Goal: Check status

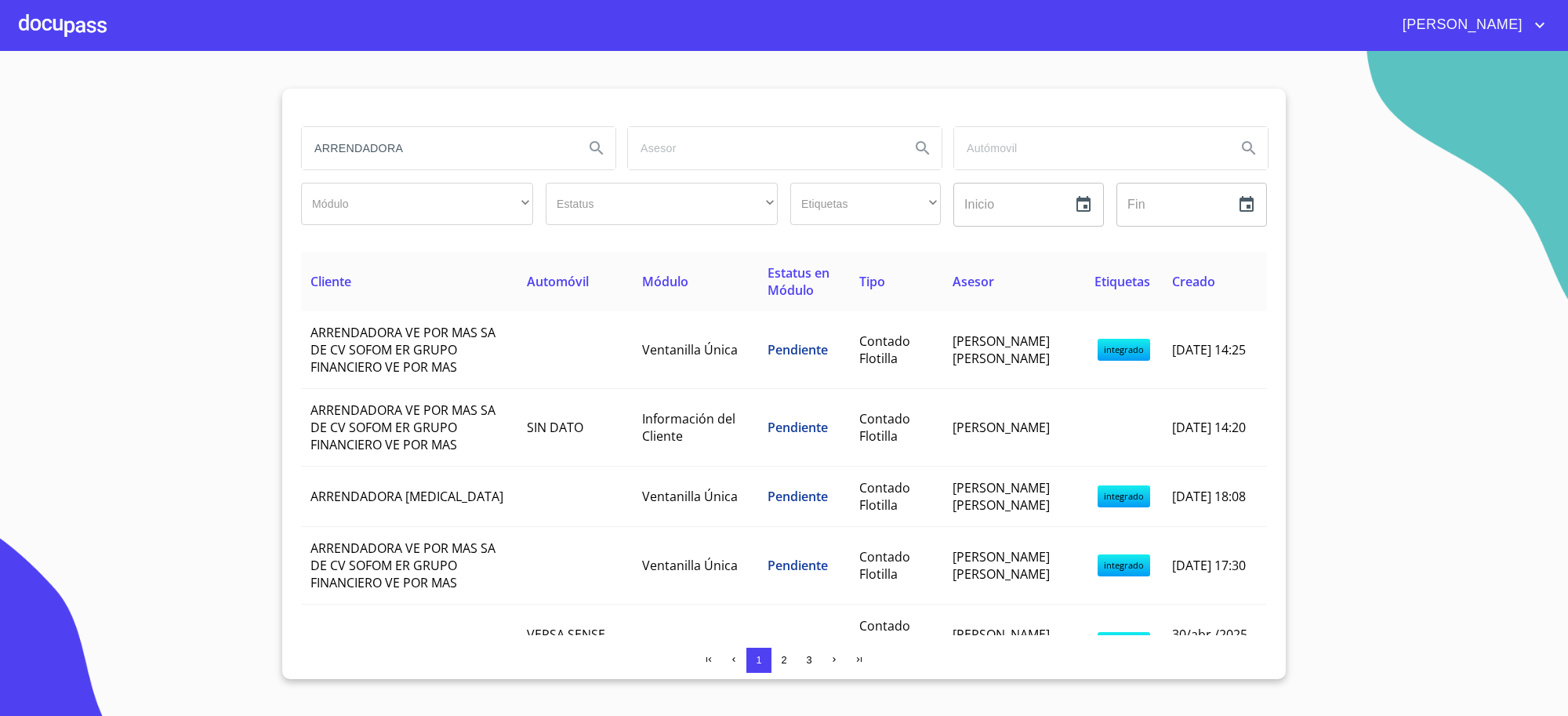
click at [515, 159] on input "ARRENDADORA" at bounding box center [436, 148] width 270 height 42
type input "A"
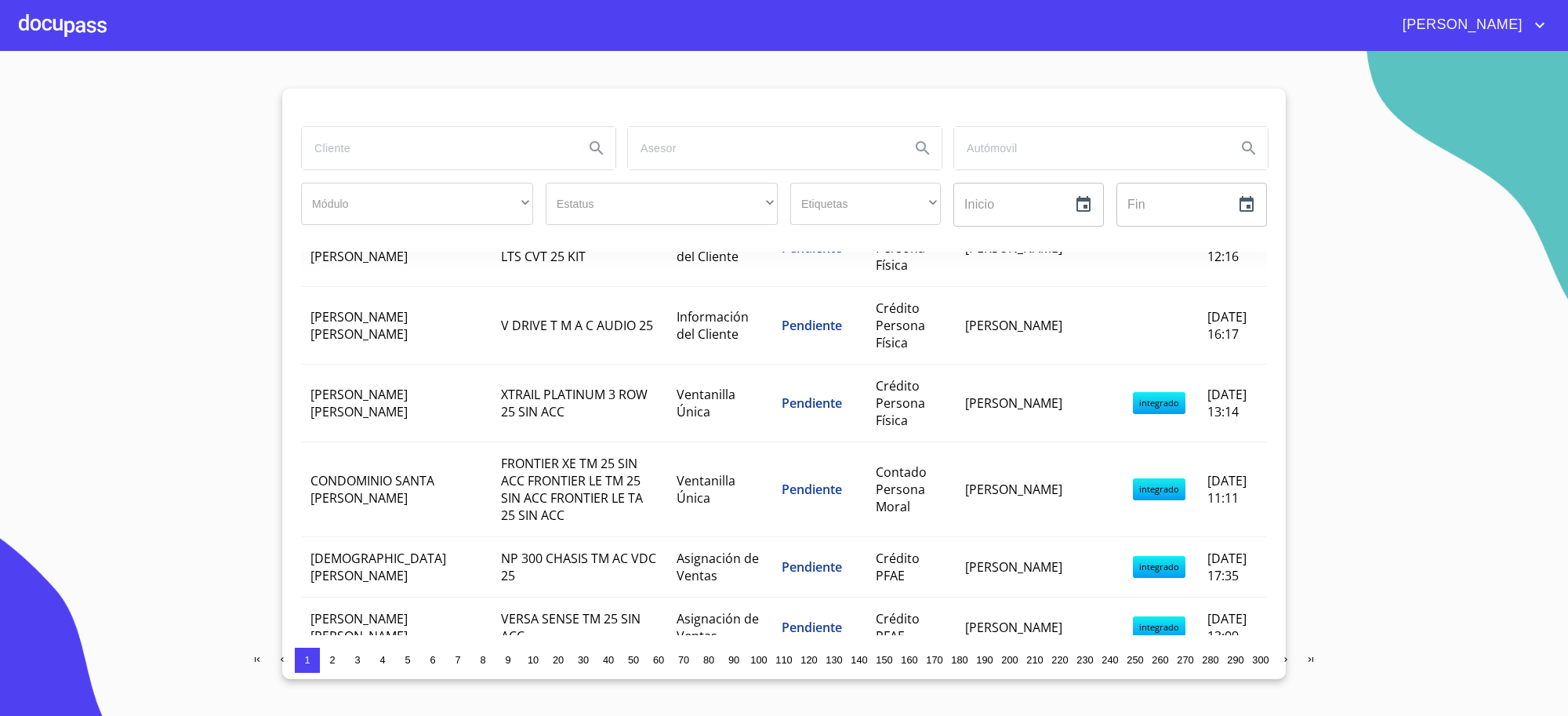
scroll to position [261, 0]
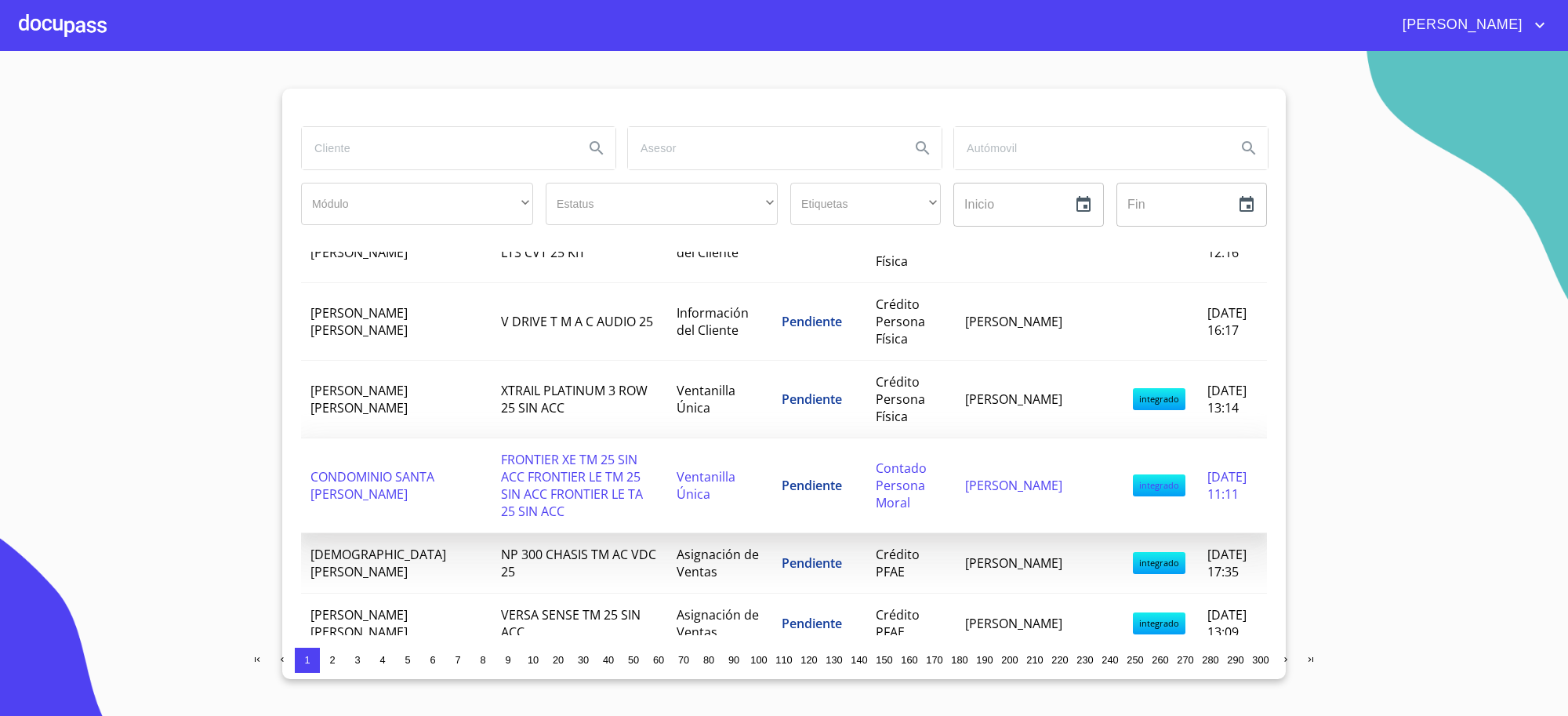
click at [428, 479] on span "CONDOMINIO SANTA [PERSON_NAME]" at bounding box center [373, 486] width 124 height 35
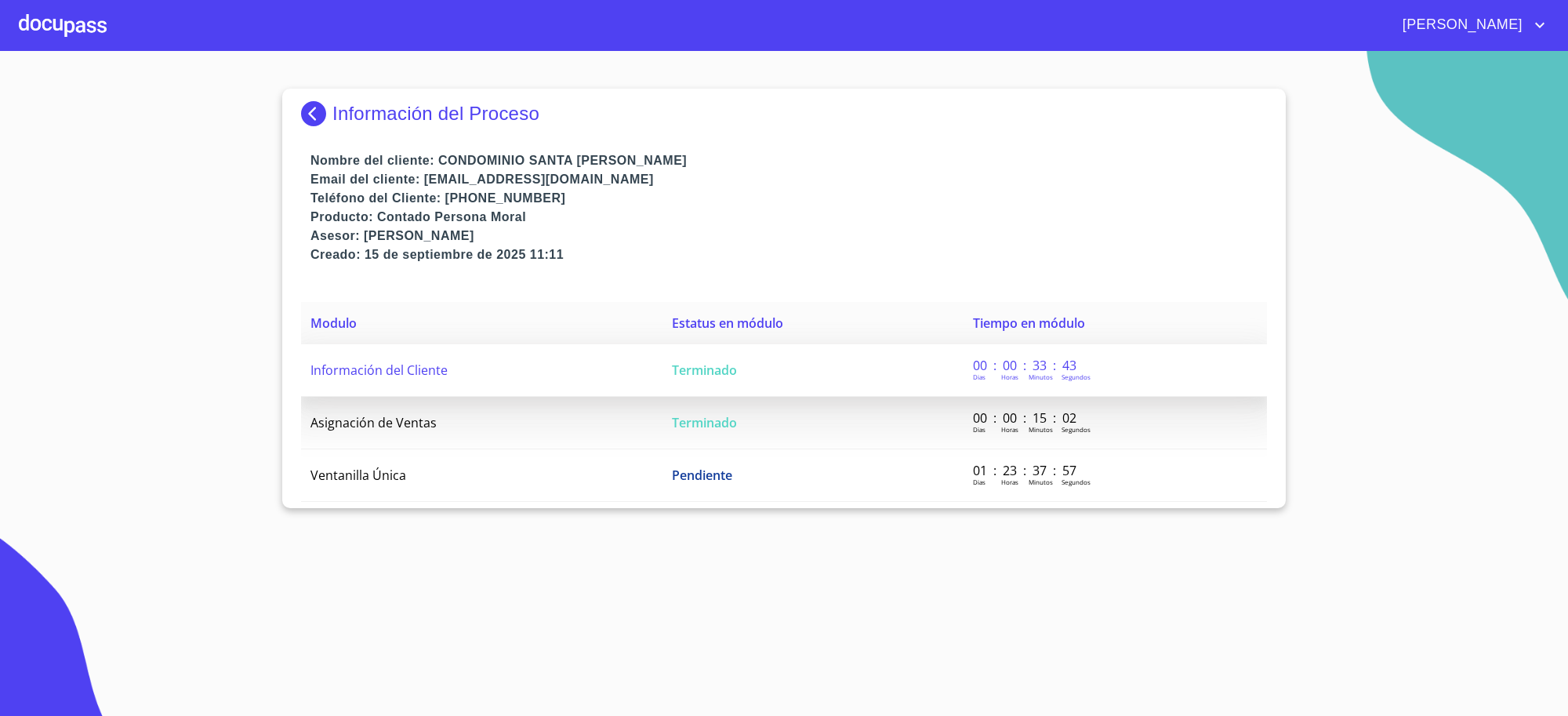
click at [722, 378] on span "Terminado" at bounding box center [703, 370] width 65 height 17
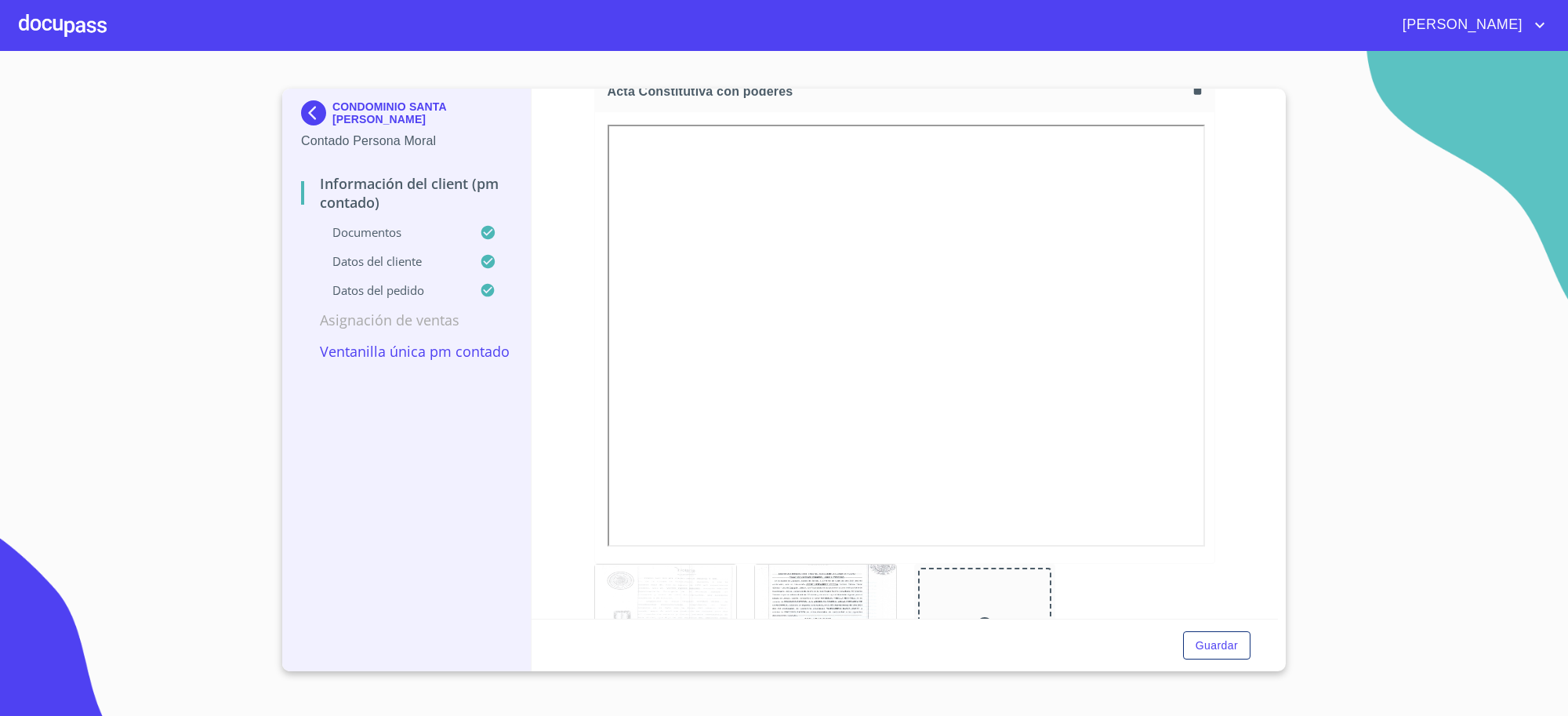
scroll to position [2221, 0]
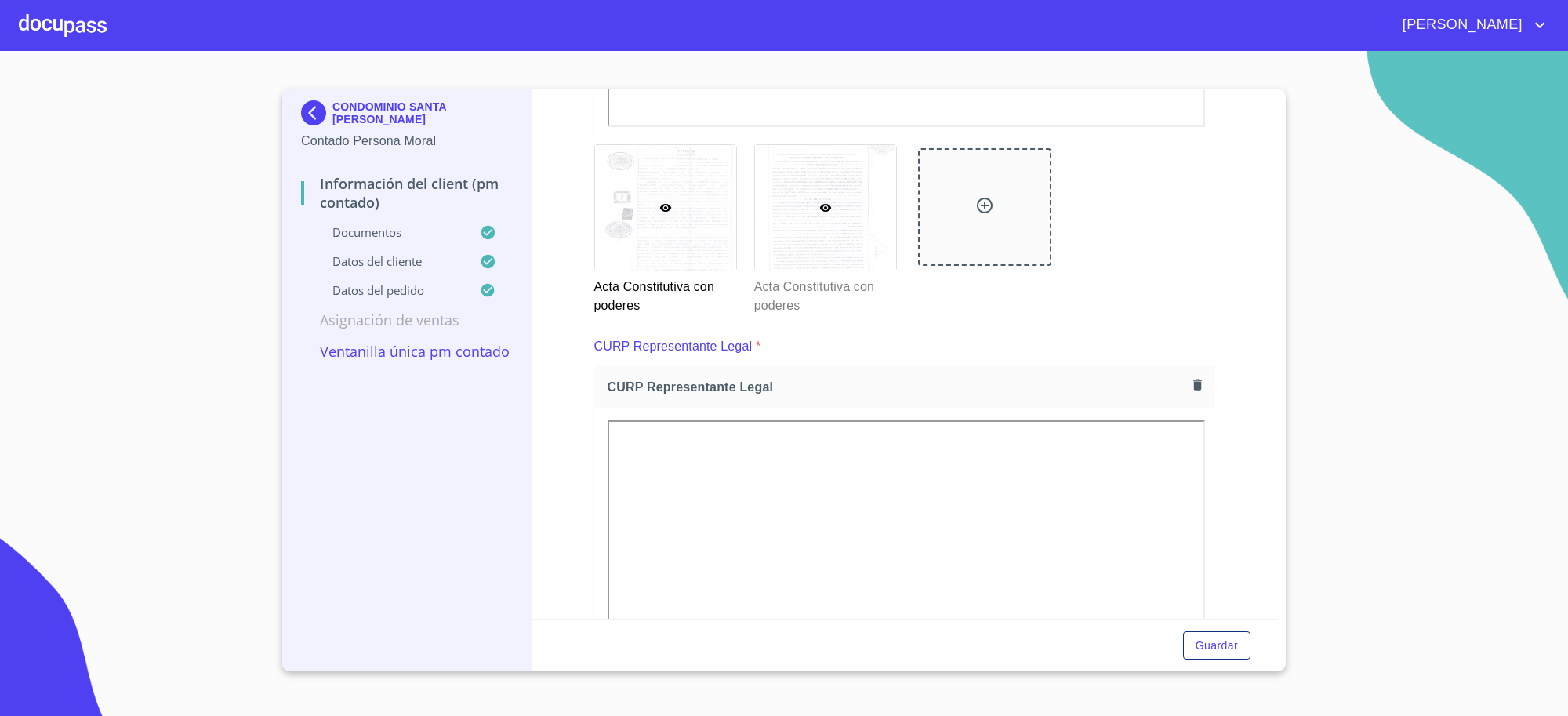
click at [823, 271] on div at bounding box center [825, 208] width 141 height 126
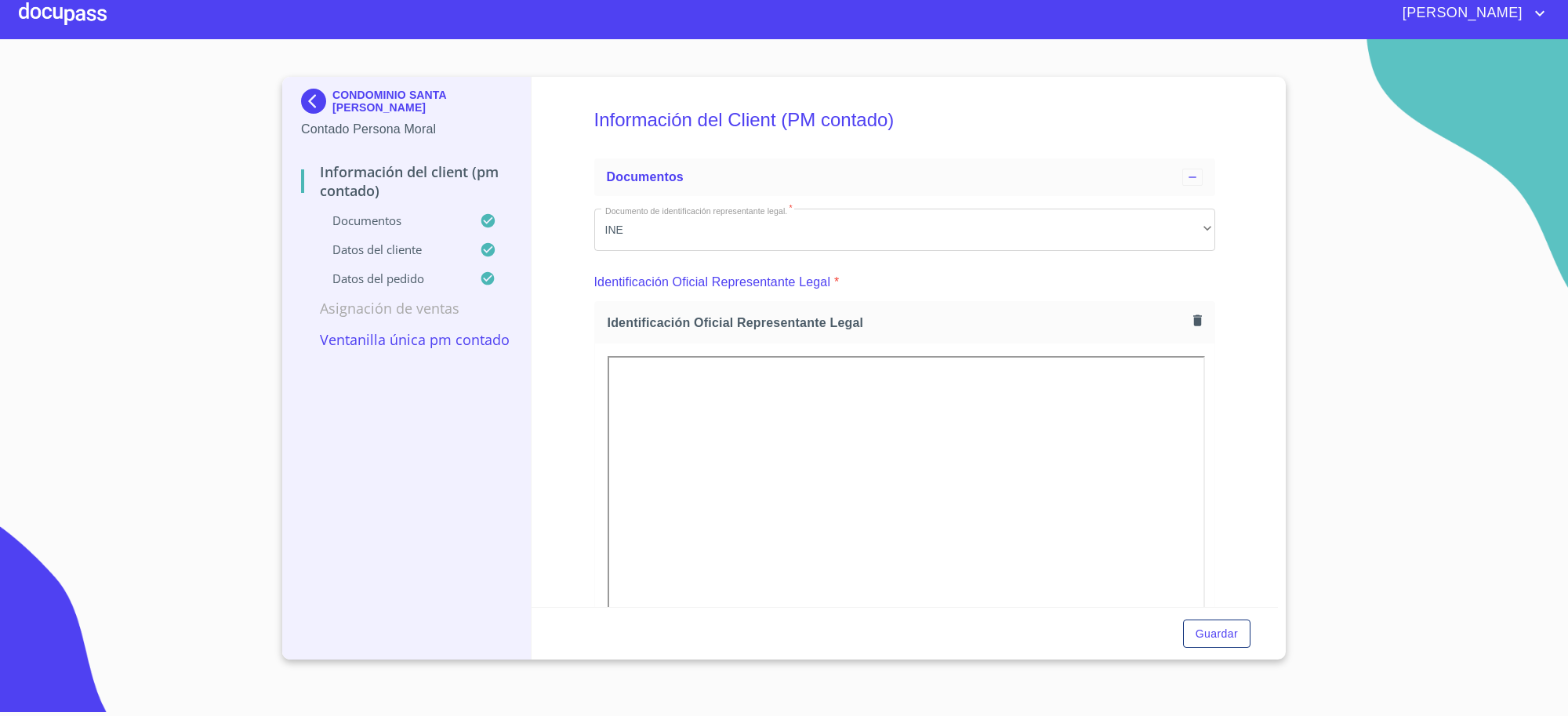
scroll to position [0, 0]
